Goal: Task Accomplishment & Management: Manage account settings

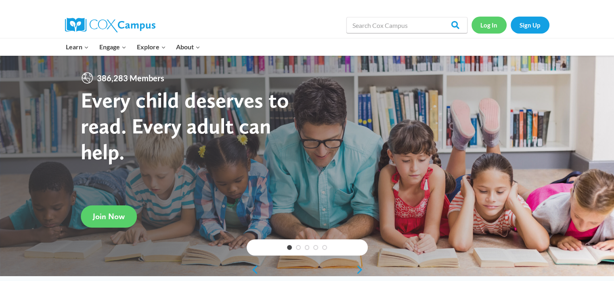
click at [490, 22] on link "Log In" at bounding box center [488, 25] width 35 height 17
click at [496, 25] on link "Log In" at bounding box center [488, 25] width 35 height 17
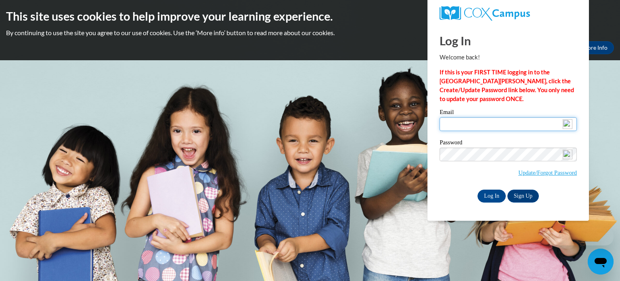
click at [462, 119] on input "Email" at bounding box center [508, 124] width 137 height 14
type input "[PERSON_NAME][EMAIL_ADDRESS][PERSON_NAME][DOMAIN_NAME]"
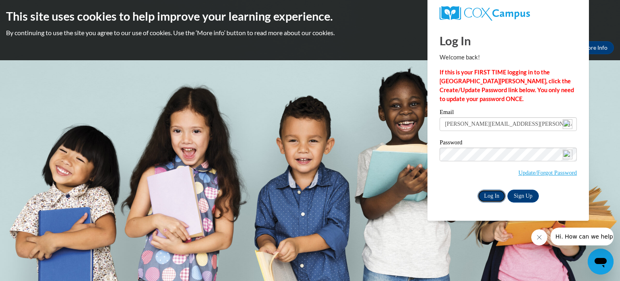
click at [497, 193] on input "Log In" at bounding box center [491, 195] width 28 height 13
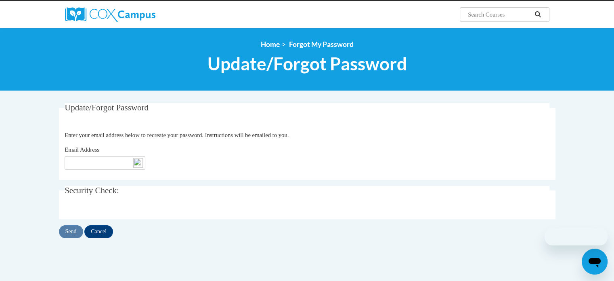
scroll to position [81, 0]
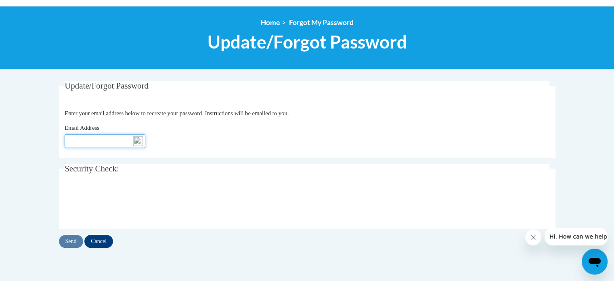
click at [120, 142] on input "Email Address" at bounding box center [105, 141] width 81 height 14
type input "[PERSON_NAME][EMAIL_ADDRESS][PERSON_NAME][DOMAIN_NAME]"
click at [74, 239] on input "Send" at bounding box center [71, 240] width 24 height 13
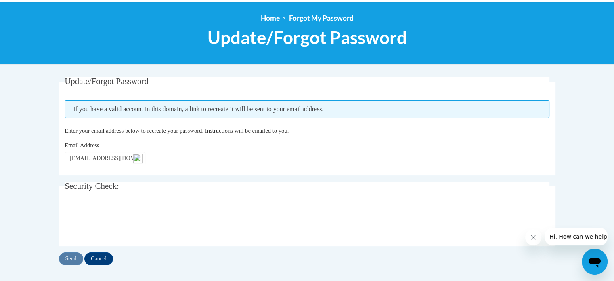
scroll to position [121, 0]
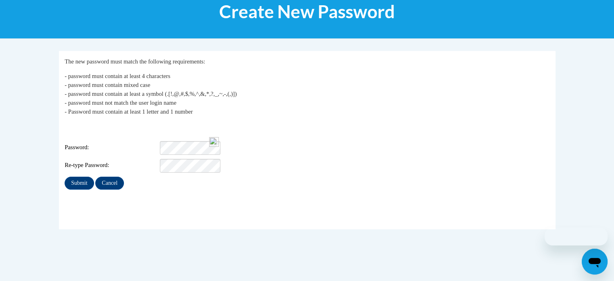
scroll to position [121, 0]
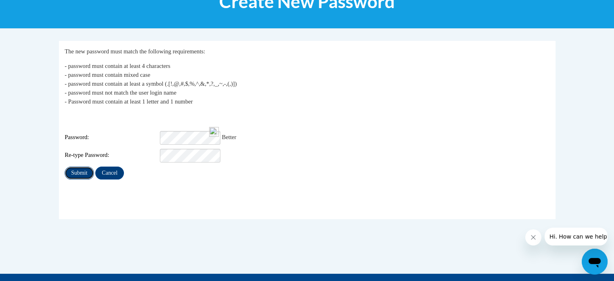
click at [73, 167] on input "Submit" at bounding box center [79, 172] width 29 height 13
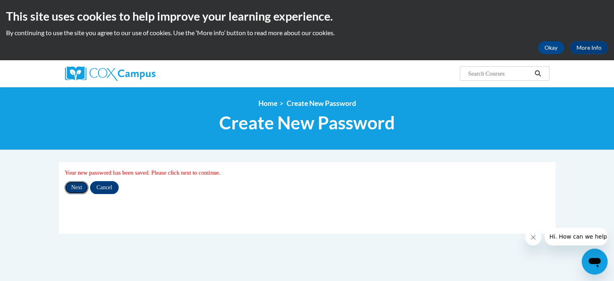
click at [74, 187] on input "Next" at bounding box center [77, 187] width 24 height 13
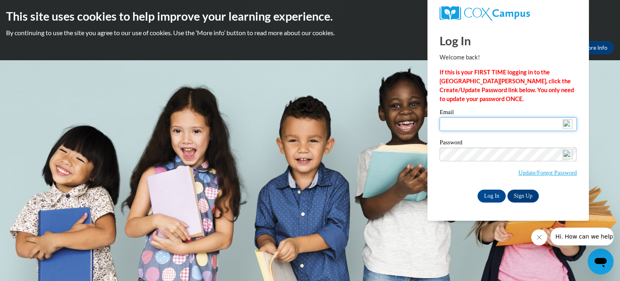
type input "[PERSON_NAME][EMAIL_ADDRESS][PERSON_NAME][DOMAIN_NAME]"
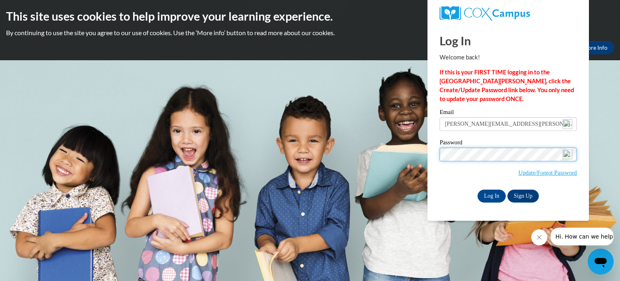
click at [477, 189] on input "Log In" at bounding box center [491, 195] width 28 height 13
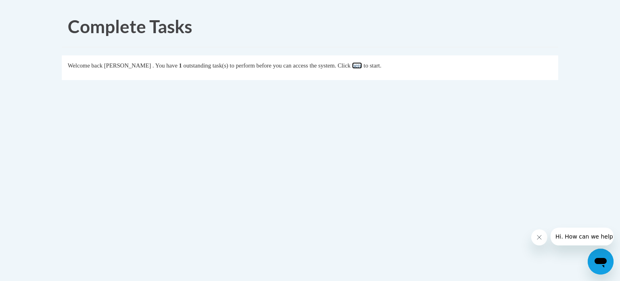
click at [362, 64] on link "here" at bounding box center [357, 65] width 10 height 6
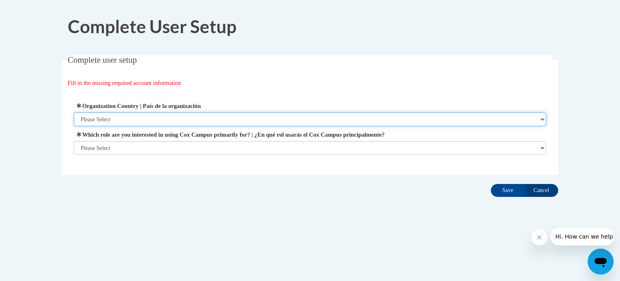
click at [195, 118] on select "Please Select United States | Estados Unidos Outside of the United States | Fue…" at bounding box center [310, 119] width 473 height 14
select select "ad49bcad-a171-4b2e-b99c-48b446064914"
click at [74, 112] on select "Please Select United States | Estados Unidos Outside of the United States | Fue…" at bounding box center [310, 119] width 473 height 14
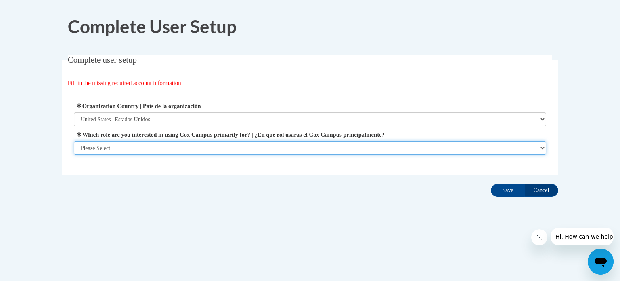
click at [193, 142] on select "Please Select College/University | Colegio/Universidad Community/Nonprofit Part…" at bounding box center [310, 148] width 473 height 14
select select "fbf2d438-af2f-41f8-98f1-81c410e29de3"
click at [74, 155] on select "Please Select College/University | Colegio/Universidad Community/Nonprofit Part…" at bounding box center [310, 148] width 473 height 14
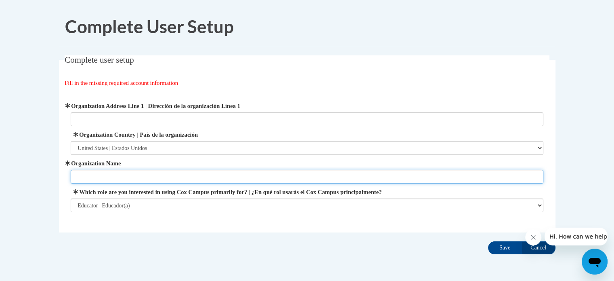
click at [151, 172] on input "Organization Name" at bounding box center [307, 177] width 473 height 14
type input "M"
type input "Tift County Schools"
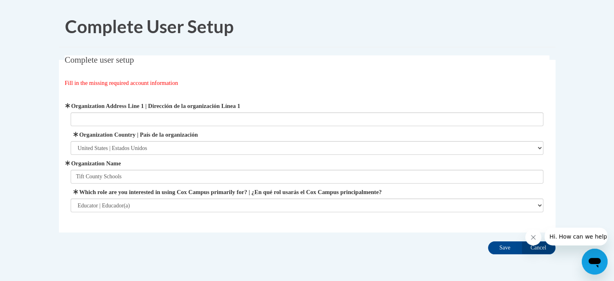
click at [199, 222] on fieldset "Complete user setup Fill in the missing required account information User Profi…" at bounding box center [307, 143] width 496 height 177
click at [509, 248] on input "Save" at bounding box center [505, 247] width 34 height 13
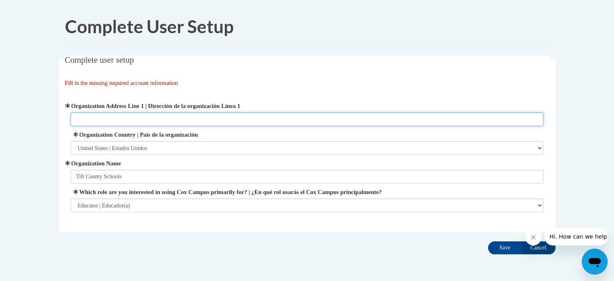
click at [128, 119] on input "Organization Address Line 1 | Dirección de la organización Línea 1" at bounding box center [307, 119] width 473 height 14
type input "[STREET_ADDRESS]"
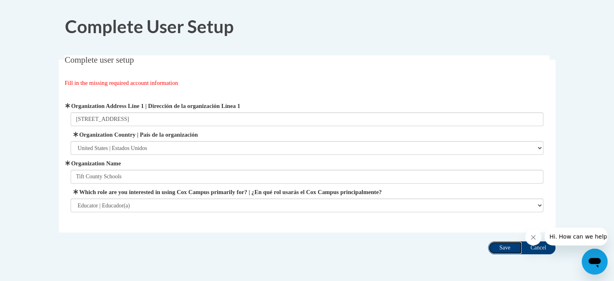
click at [507, 250] on input "Save" at bounding box center [505, 247] width 34 height 13
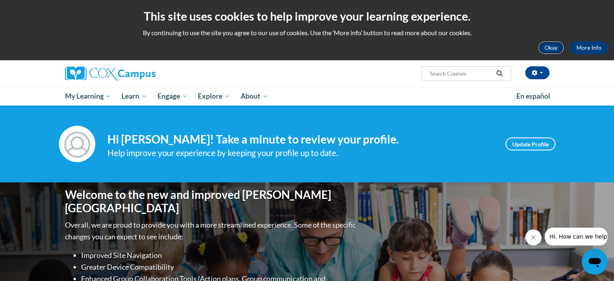
click at [554, 45] on button "Okay" at bounding box center [551, 47] width 26 height 13
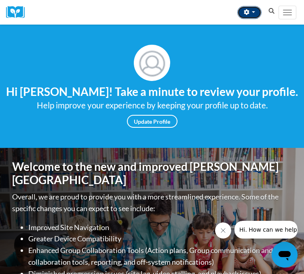
click at [241, 16] on button "button" at bounding box center [249, 12] width 24 height 13
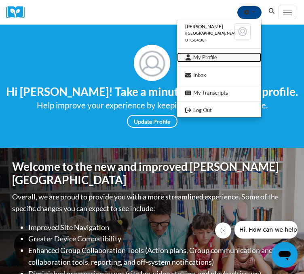
click at [202, 63] on link "My Profile" at bounding box center [219, 57] width 84 height 10
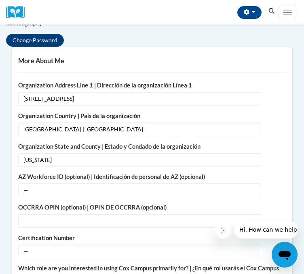
scroll to position [242, 0]
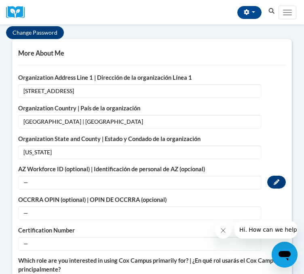
click at [63, 190] on span "—" at bounding box center [139, 183] width 243 height 14
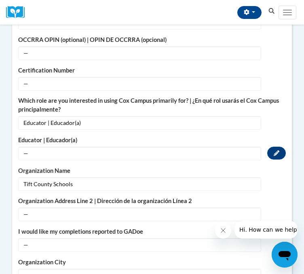
scroll to position [444, 0]
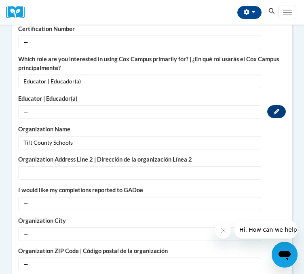
click at [50, 119] on span "—" at bounding box center [139, 112] width 243 height 14
click at [274, 115] on icon "Custom profile fields" at bounding box center [276, 112] width 6 height 6
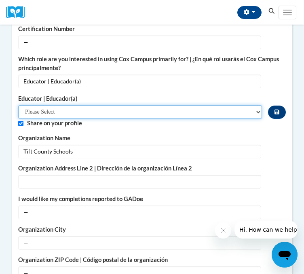
click at [115, 119] on select "Please Select Early Learning/Daycare Teacher/Family Home Care Provider | Maestr…" at bounding box center [139, 112] width 243 height 14
select select "8e40623d-54d0-45cd-9f92-5df65cd3f8cf"
click at [18, 118] on select "Please Select Early Learning/Daycare Teacher/Family Home Care Provider | Maestr…" at bounding box center [139, 112] width 243 height 14
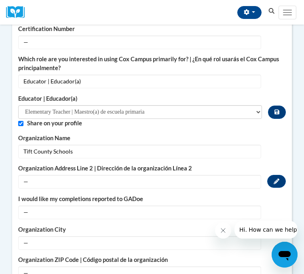
click at [131, 189] on span "—" at bounding box center [139, 182] width 243 height 14
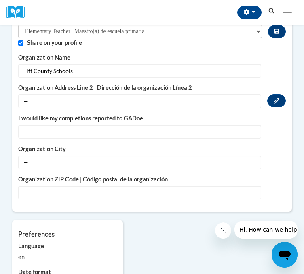
scroll to position [484, 0]
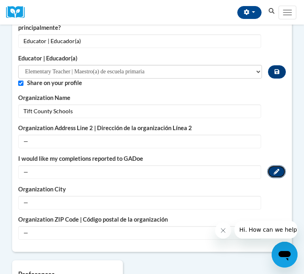
click at [276, 175] on icon "Custom profile fields" at bounding box center [276, 172] width 6 height 6
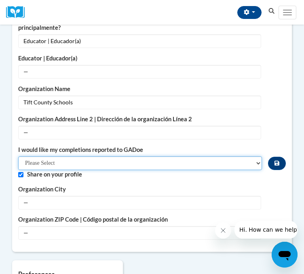
click at [98, 170] on select "Please Select Yes No" at bounding box center [139, 164] width 243 height 14
select select "603ba6f8-c7dd-435b-84cd-d4c8cfb77024"
click at [18, 169] on select "Please Select Yes No" at bounding box center [139, 164] width 243 height 14
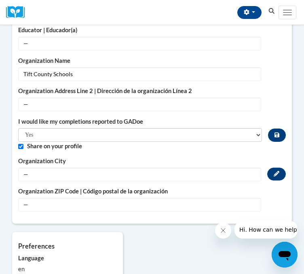
scroll to position [565, 0]
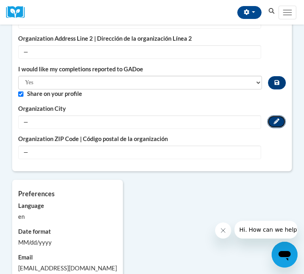
click at [276, 124] on icon "Custom profile fields" at bounding box center [276, 122] width 6 height 6
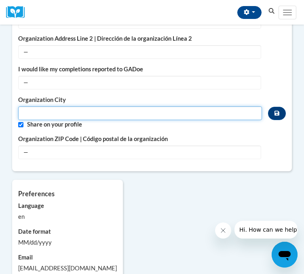
click at [137, 120] on input "Metadata input" at bounding box center [139, 114] width 243 height 14
type input "Tifton"
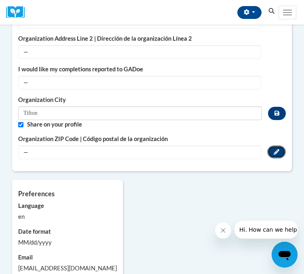
click at [275, 155] on icon "Custom profile fields" at bounding box center [276, 152] width 6 height 6
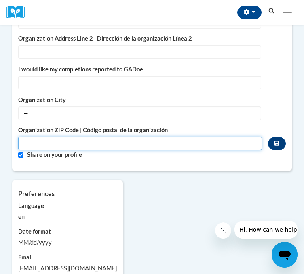
click at [171, 151] on input "Metadata input" at bounding box center [139, 144] width 243 height 14
type input "31794"
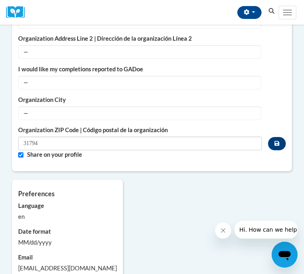
drag, startPoint x: 187, startPoint y: 216, endPoint x: 195, endPoint y: 223, distance: 10.3
click at [187, 216] on div "More About Me Click or press to edit any of the profile fields below. Select mu…" at bounding box center [152, 24] width 304 height 616
click at [277, 146] on icon "Custom profile fields" at bounding box center [276, 143] width 5 height 5
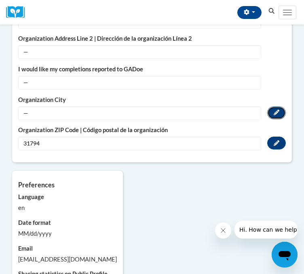
click at [278, 115] on icon "Custom profile fields" at bounding box center [276, 113] width 6 height 6
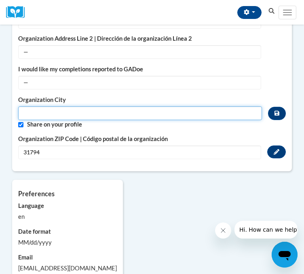
click at [132, 120] on input "Metadata input" at bounding box center [139, 114] width 243 height 14
type input "Tifton"
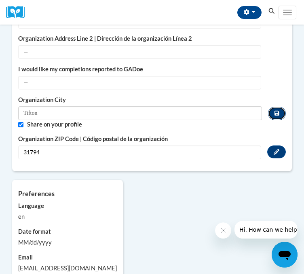
click at [282, 120] on button "Custom profile fields" at bounding box center [277, 113] width 18 height 13
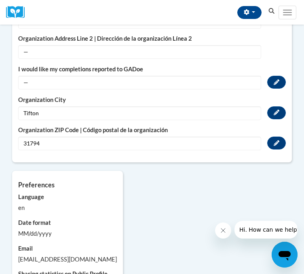
click at [247, 90] on span "—" at bounding box center [139, 83] width 243 height 14
click at [277, 85] on icon "Custom profile fields" at bounding box center [276, 83] width 6 height 6
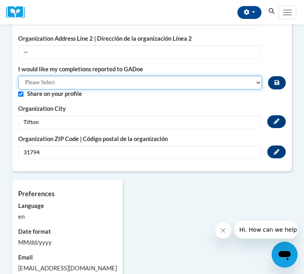
click at [177, 90] on select "Please Select Yes No" at bounding box center [139, 83] width 243 height 14
select select "603ba6f8-c7dd-435b-84cd-d4c8cfb77024"
click at [18, 88] on select "Please Select Yes No" at bounding box center [139, 83] width 243 height 14
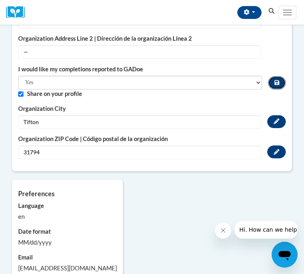
click at [274, 85] on icon "Custom profile fields" at bounding box center [276, 82] width 5 height 5
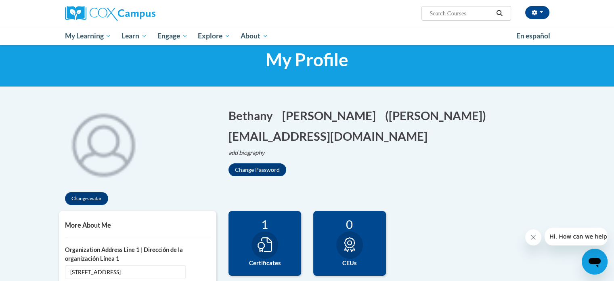
scroll to position [0, 0]
